Goal: Obtain resource: Obtain resource

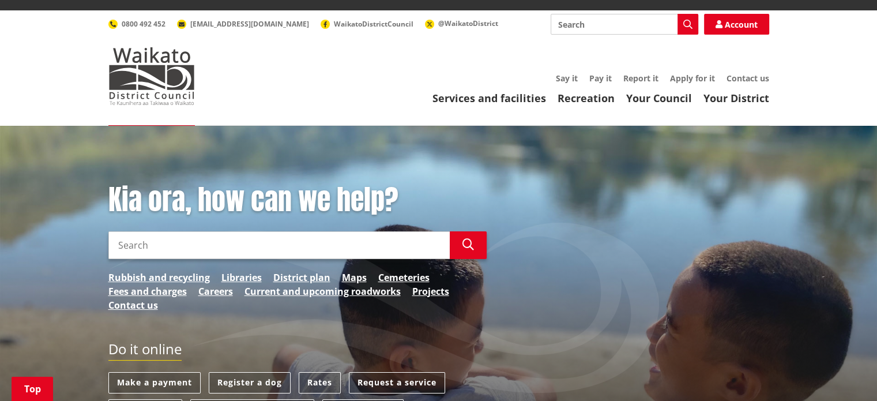
scroll to position [173, 0]
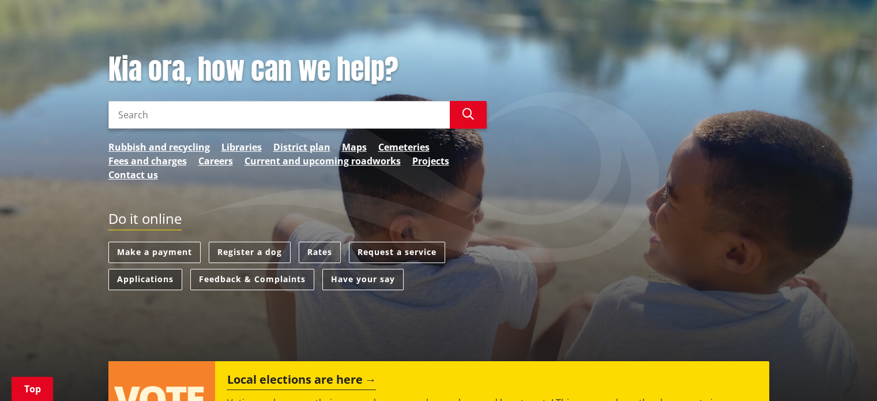
click at [168, 269] on link "Applications" at bounding box center [145, 279] width 74 height 21
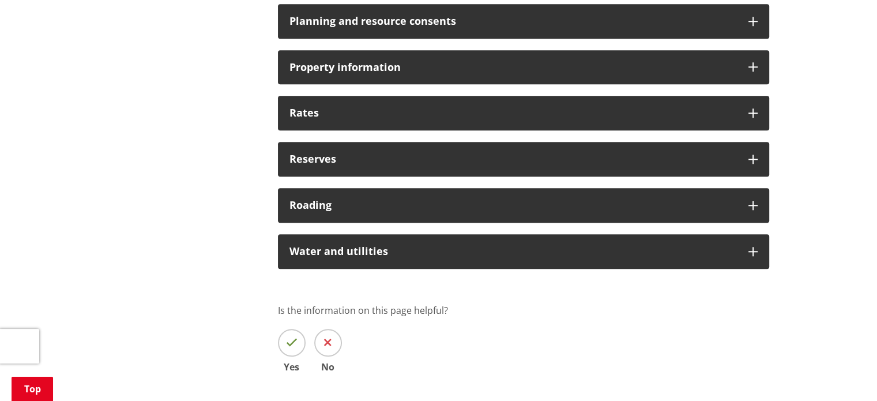
scroll to position [980, 0]
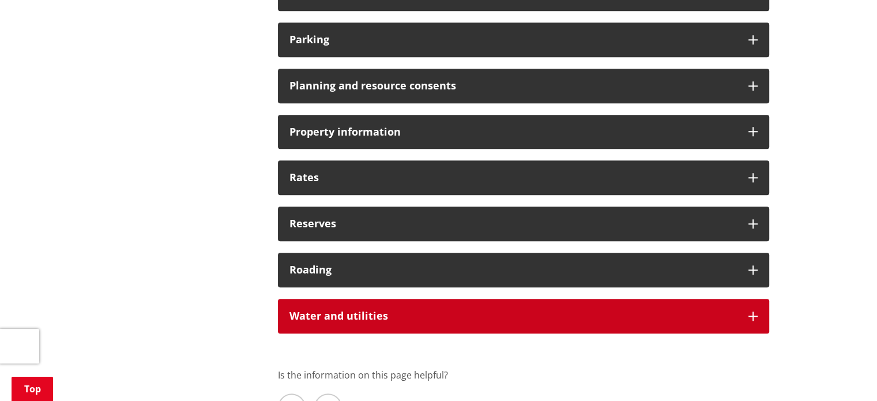
click at [390, 310] on h3 "Water and utilities" at bounding box center [512, 316] width 447 height 12
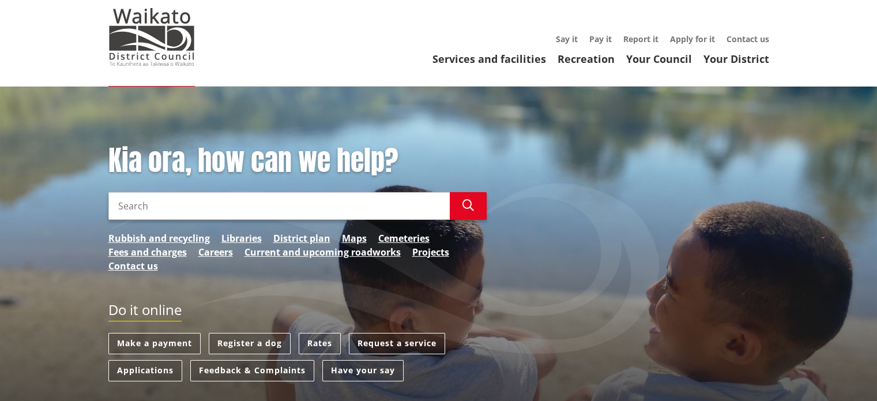
scroll to position [173, 0]
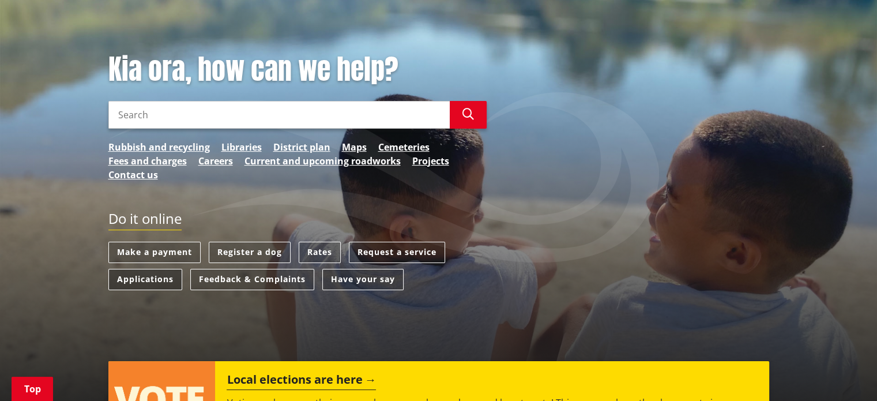
click at [170, 269] on link "Applications" at bounding box center [145, 279] width 74 height 21
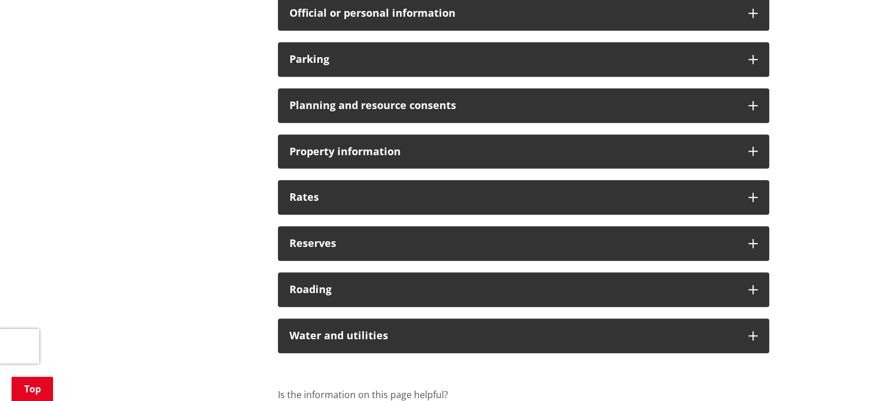
scroll to position [980, 0]
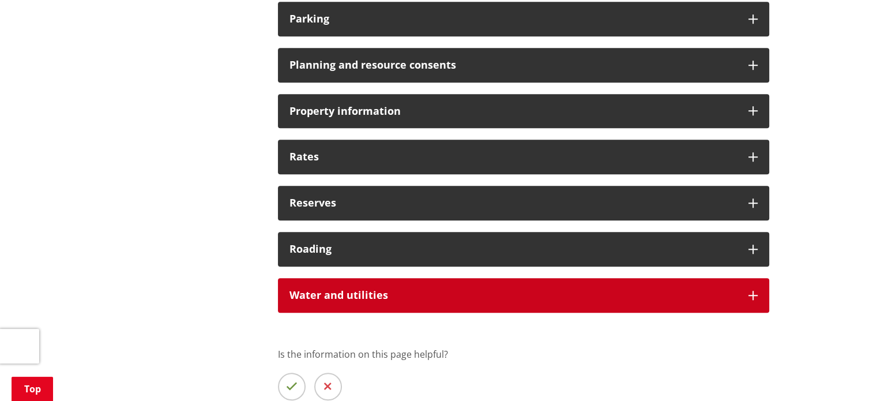
click at [344, 296] on h3 "Water and utilities" at bounding box center [512, 295] width 447 height 12
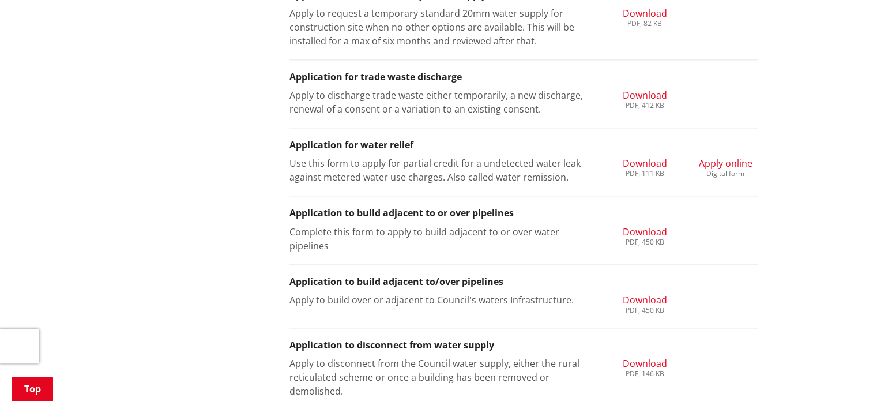
scroll to position [1499, 0]
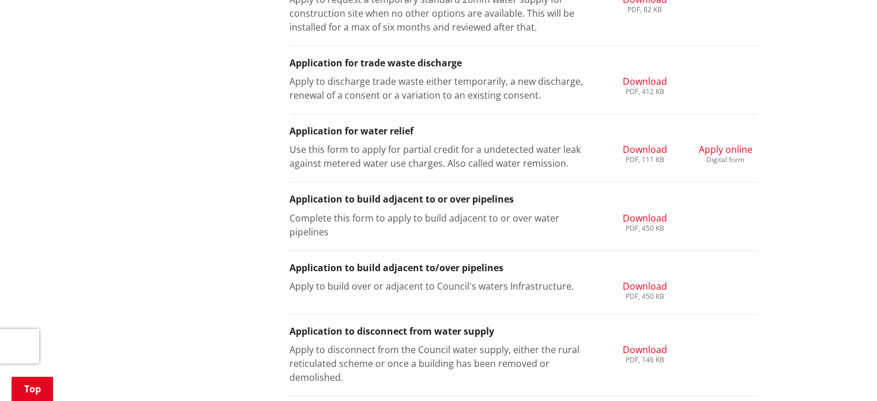
click at [715, 149] on span "Apply online" at bounding box center [726, 149] width 54 height 13
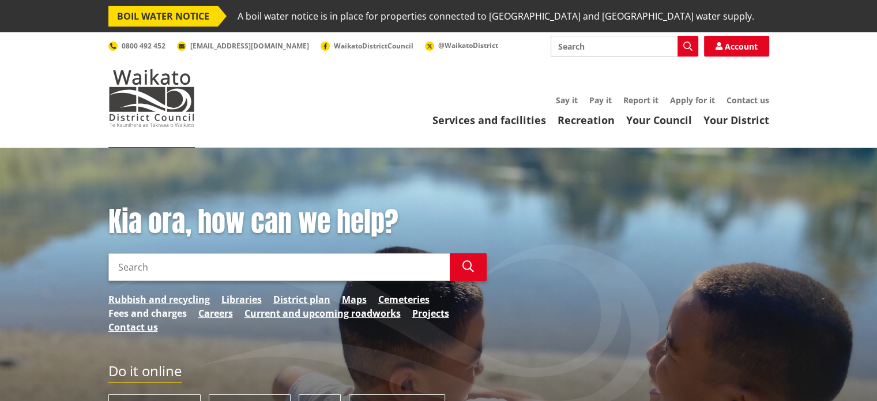
click at [161, 308] on link "Fees and charges" at bounding box center [147, 313] width 78 height 14
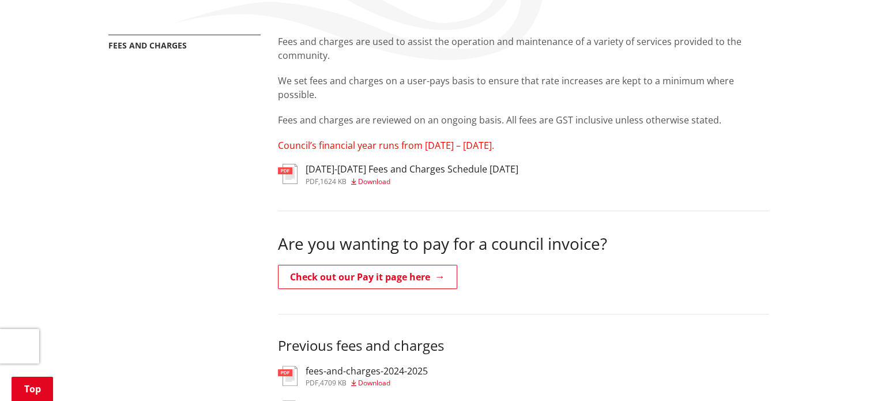
scroll to position [288, 0]
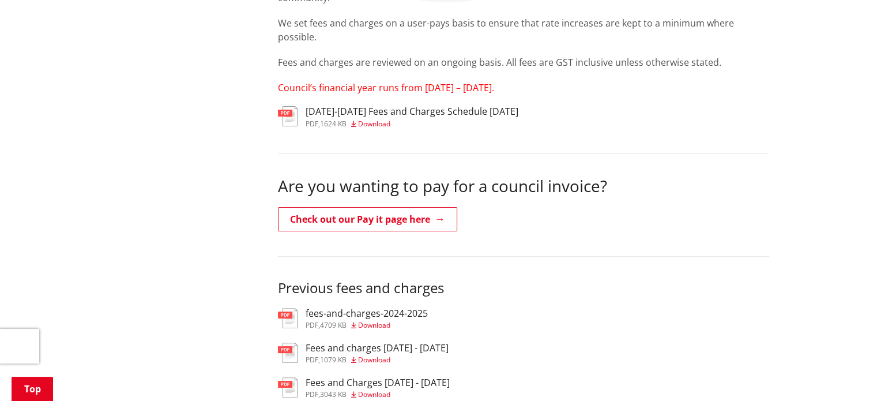
click at [380, 126] on span "Download" at bounding box center [374, 124] width 32 height 10
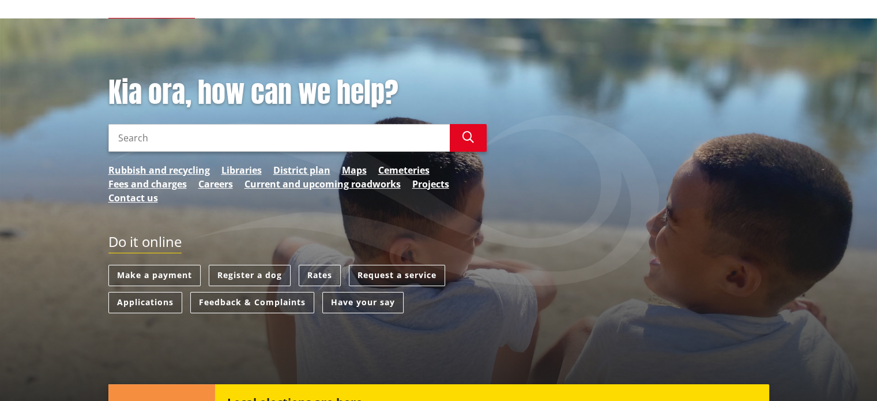
scroll to position [288, 0]
